Goal: Task Accomplishment & Management: Manage account settings

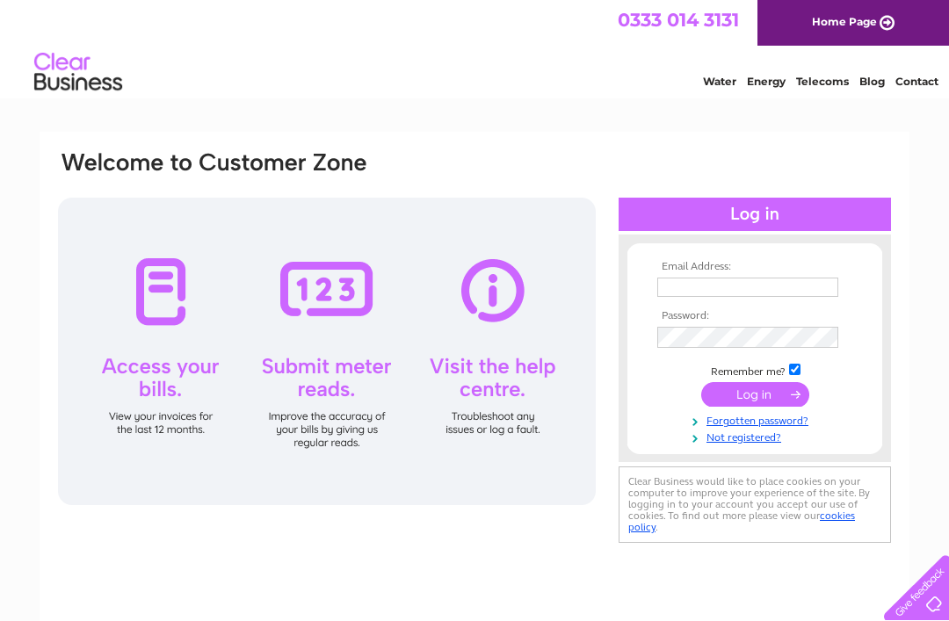
click at [717, 283] on input "text" at bounding box center [747, 287] width 181 height 19
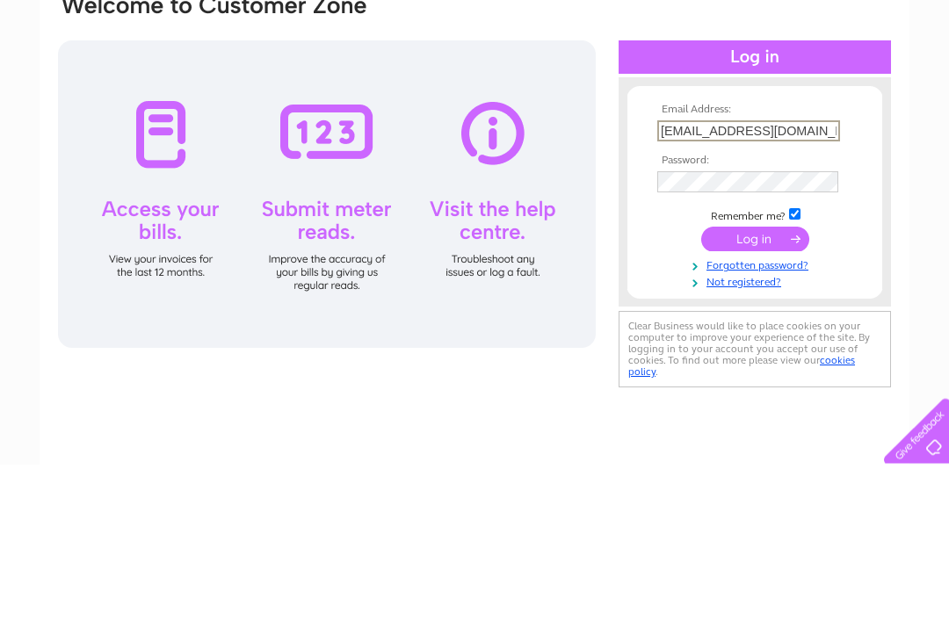
type input "jrwt@live.co.uk"
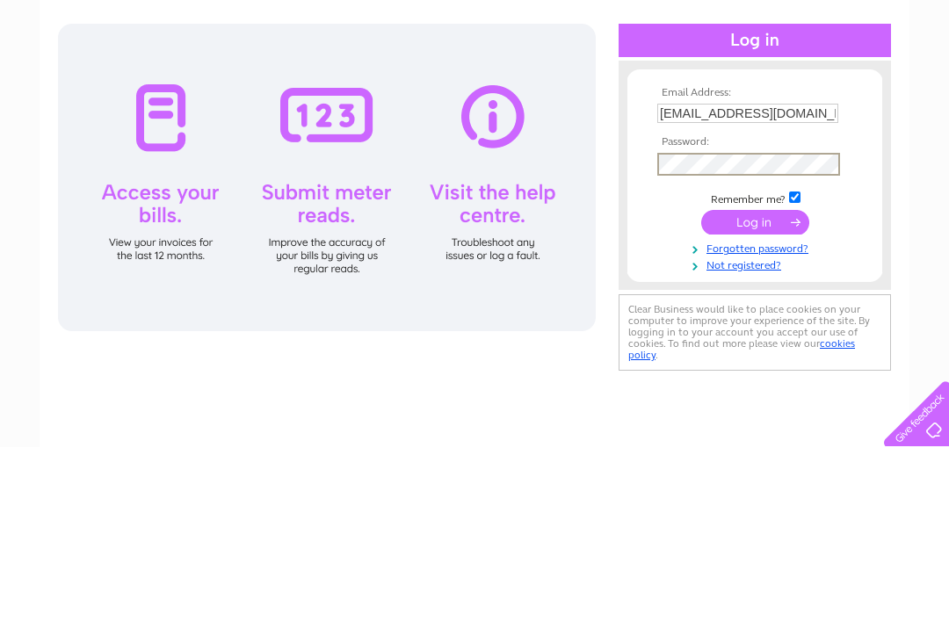
click at [747, 384] on input "submit" at bounding box center [755, 396] width 108 height 25
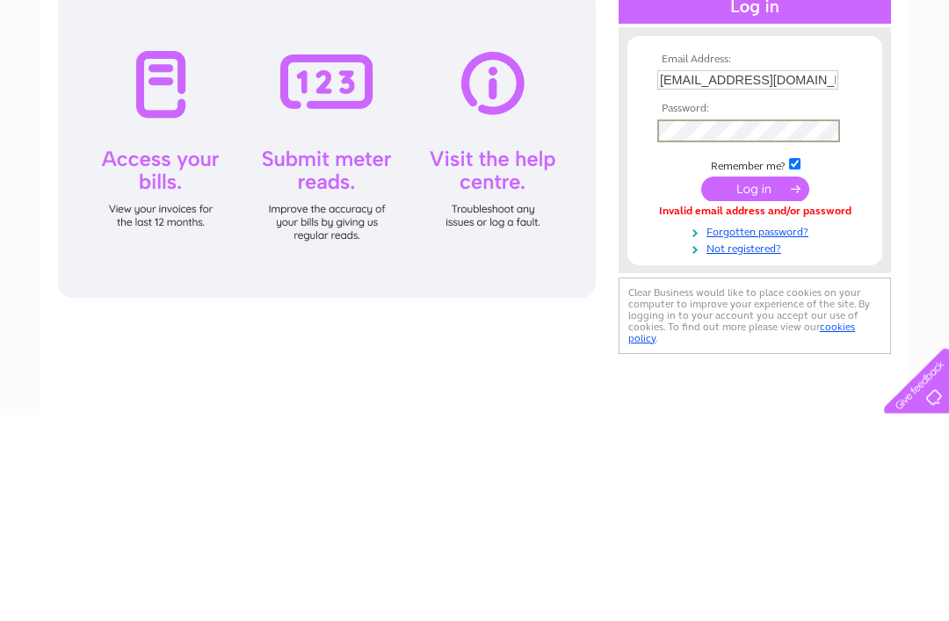
click at [761, 384] on input "submit" at bounding box center [755, 396] width 108 height 25
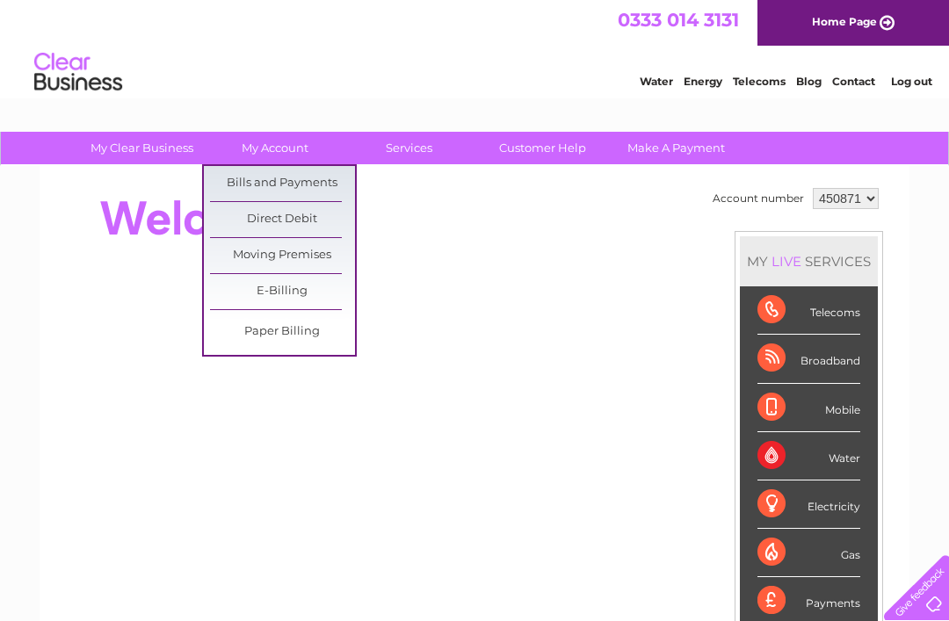
click at [298, 187] on link "Bills and Payments" at bounding box center [282, 183] width 145 height 35
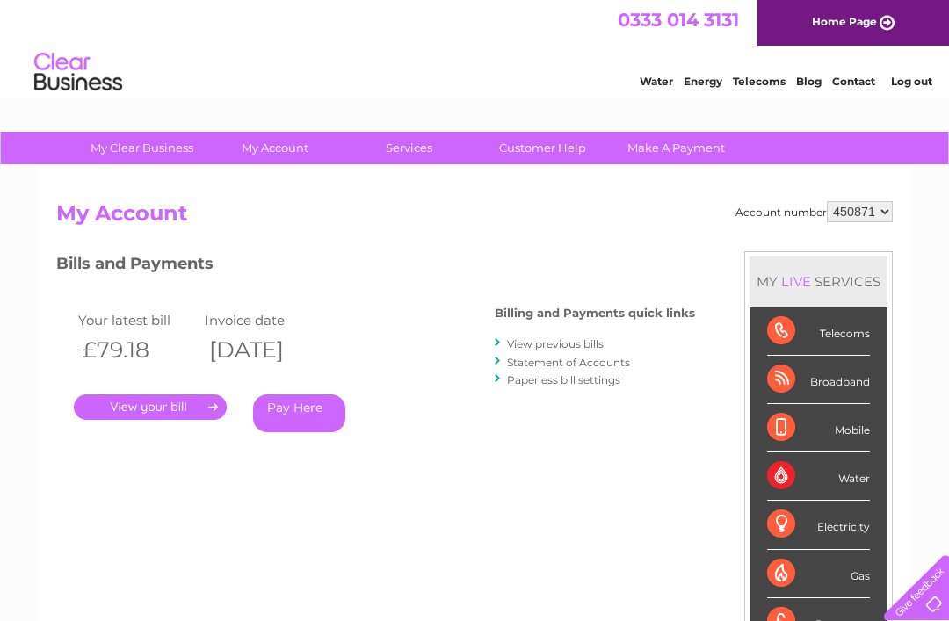
click at [576, 341] on link "View previous bills" at bounding box center [555, 343] width 97 height 13
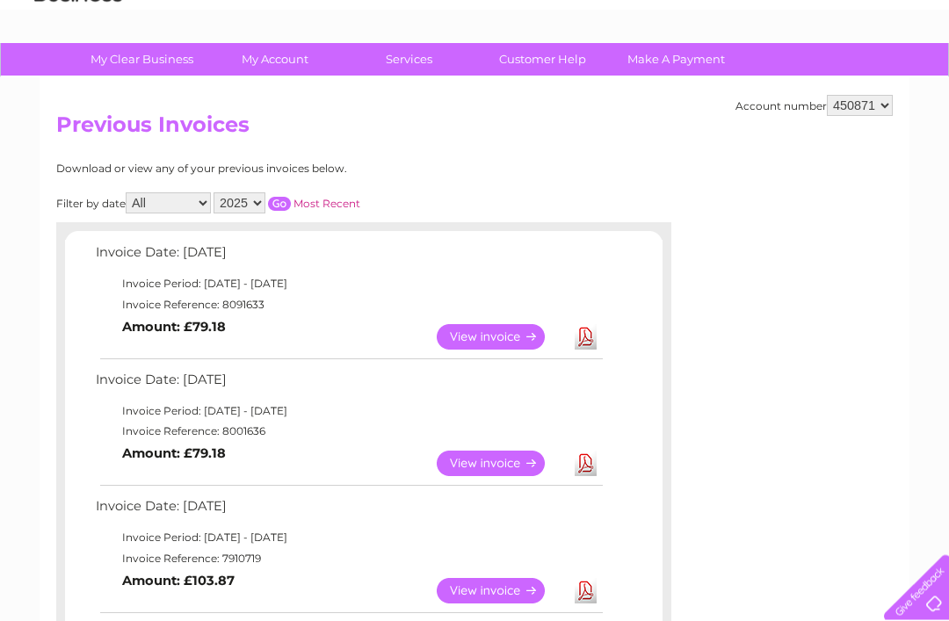
scroll to position [17, 0]
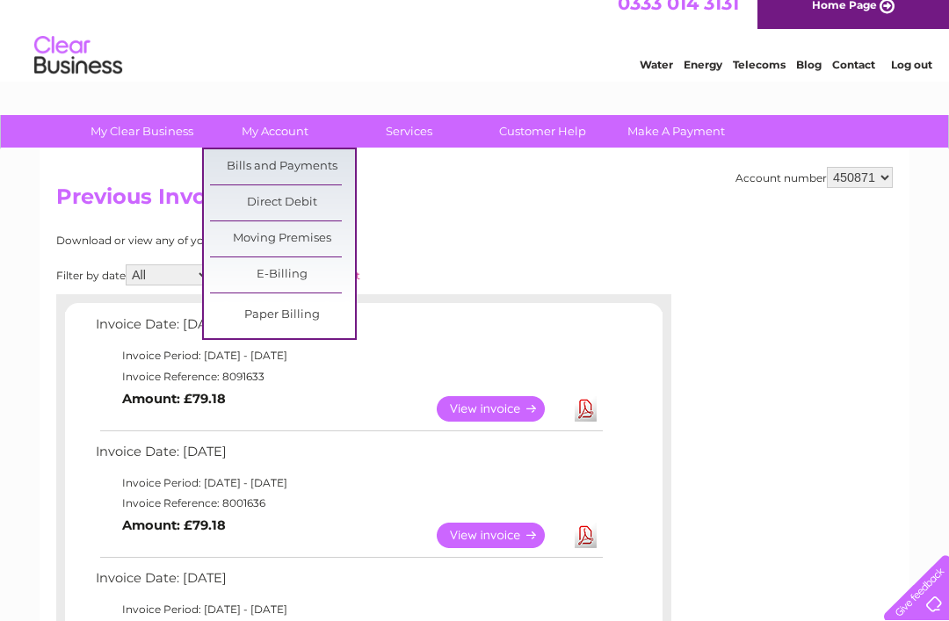
click at [295, 161] on link "Bills and Payments" at bounding box center [282, 166] width 145 height 35
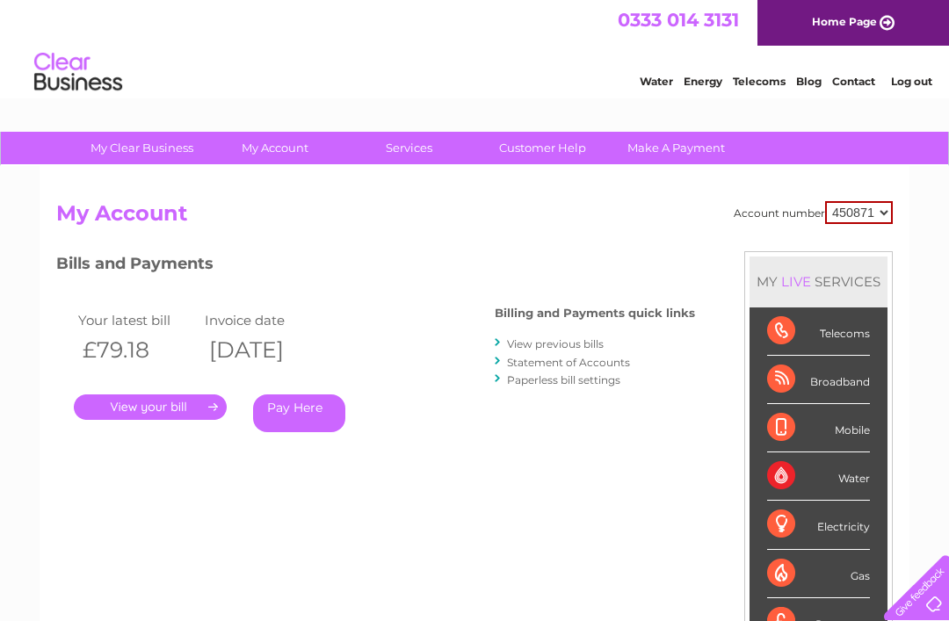
click at [617, 364] on link "Statement of Accounts" at bounding box center [568, 362] width 123 height 13
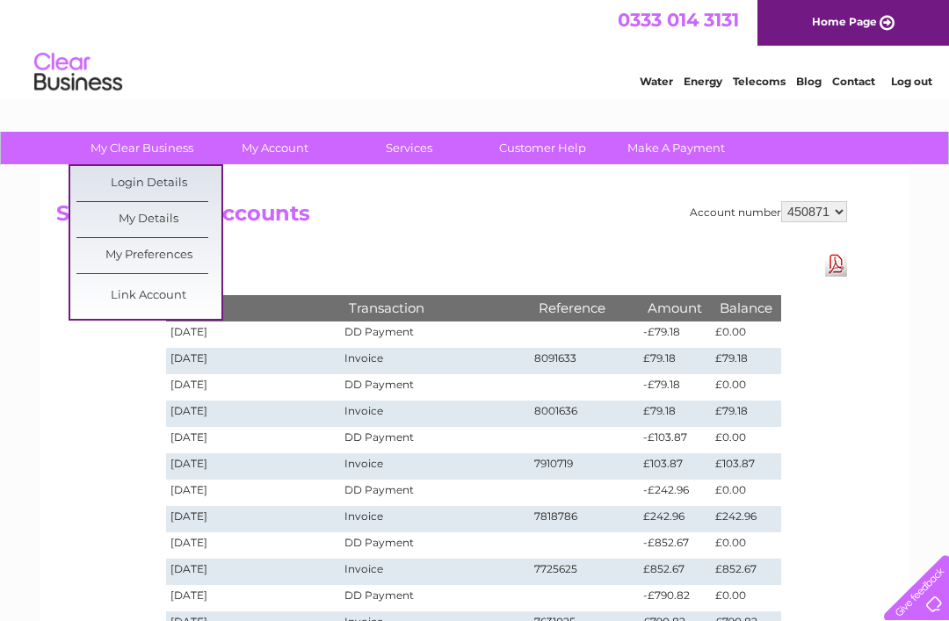
click at [152, 219] on link "My Details" at bounding box center [148, 219] width 145 height 35
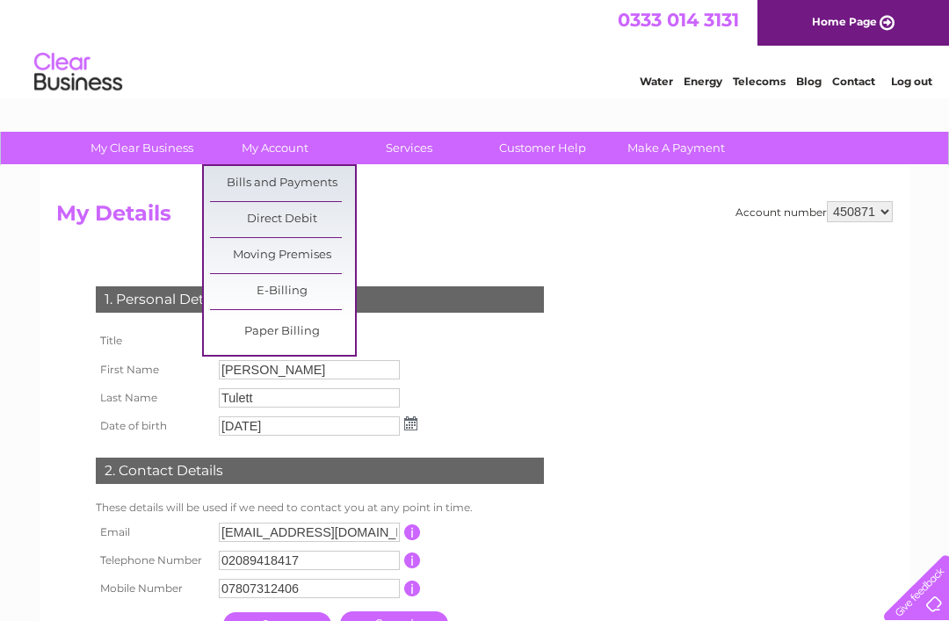
click at [307, 183] on link "Bills and Payments" at bounding box center [282, 183] width 145 height 35
